Goal: Entertainment & Leisure: Consume media (video, audio)

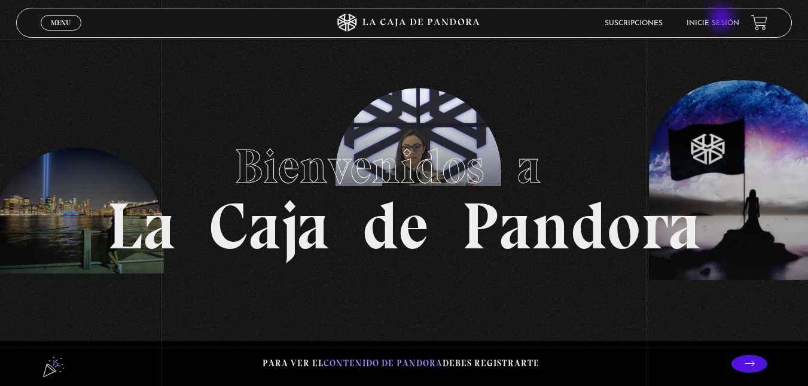
click at [722, 20] on link "Inicie sesión" at bounding box center [712, 23] width 53 height 7
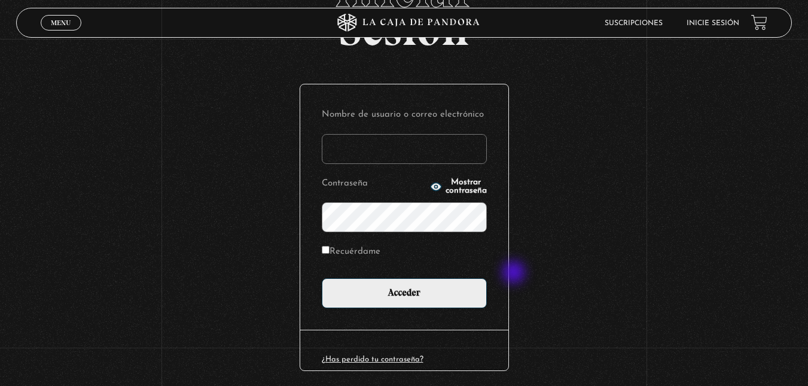
scroll to position [101, 0]
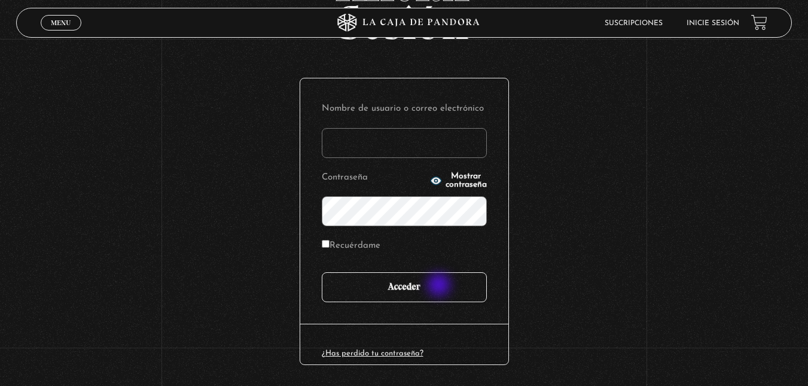
type input "[EMAIL_ADDRESS][DOMAIN_NAME]"
click at [440, 286] on input "Acceder" at bounding box center [404, 287] width 165 height 30
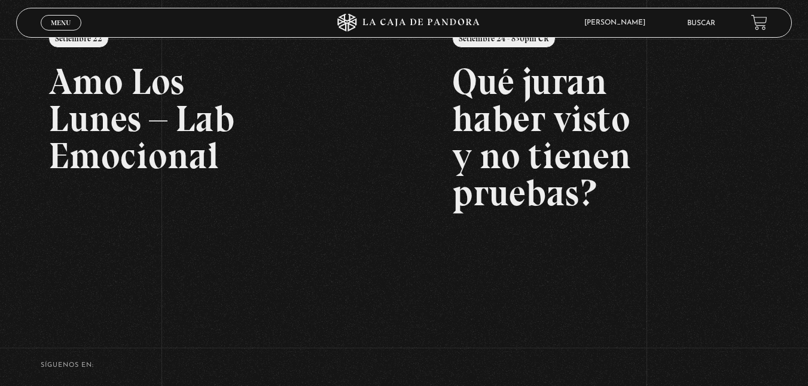
scroll to position [175, 0]
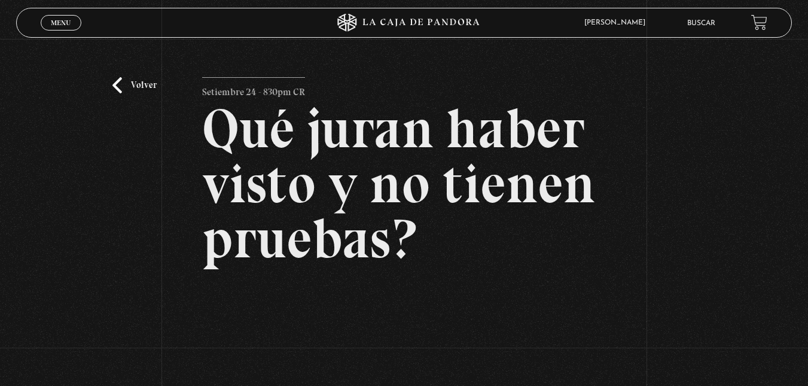
scroll to position [188, 0]
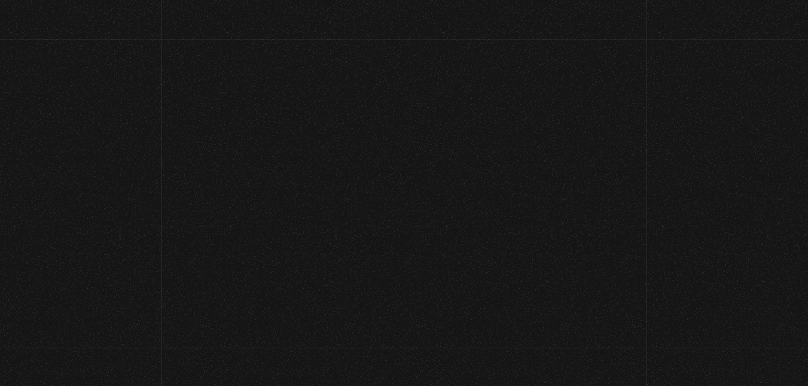
scroll to position [193, 0]
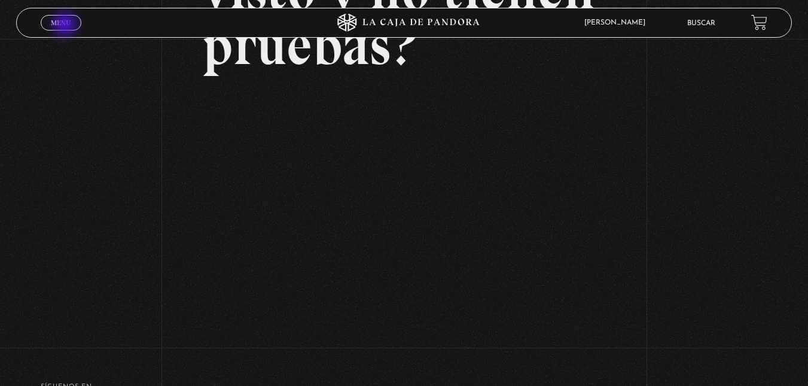
click at [66, 26] on span "Menu" at bounding box center [61, 22] width 20 height 7
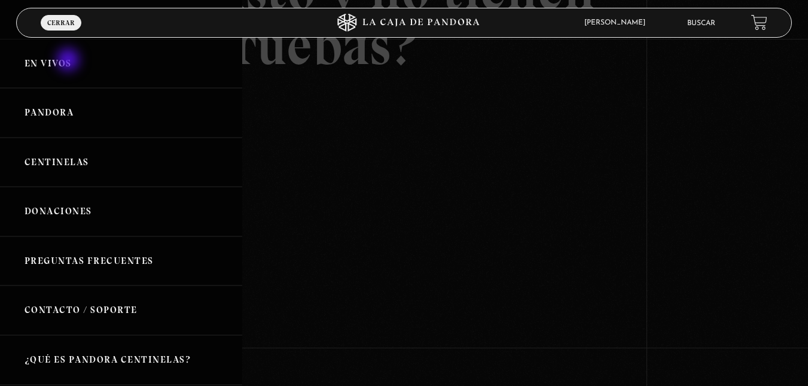
click at [69, 61] on link "En vivos" at bounding box center [121, 64] width 242 height 50
